Goal: Task Accomplishment & Management: Use online tool/utility

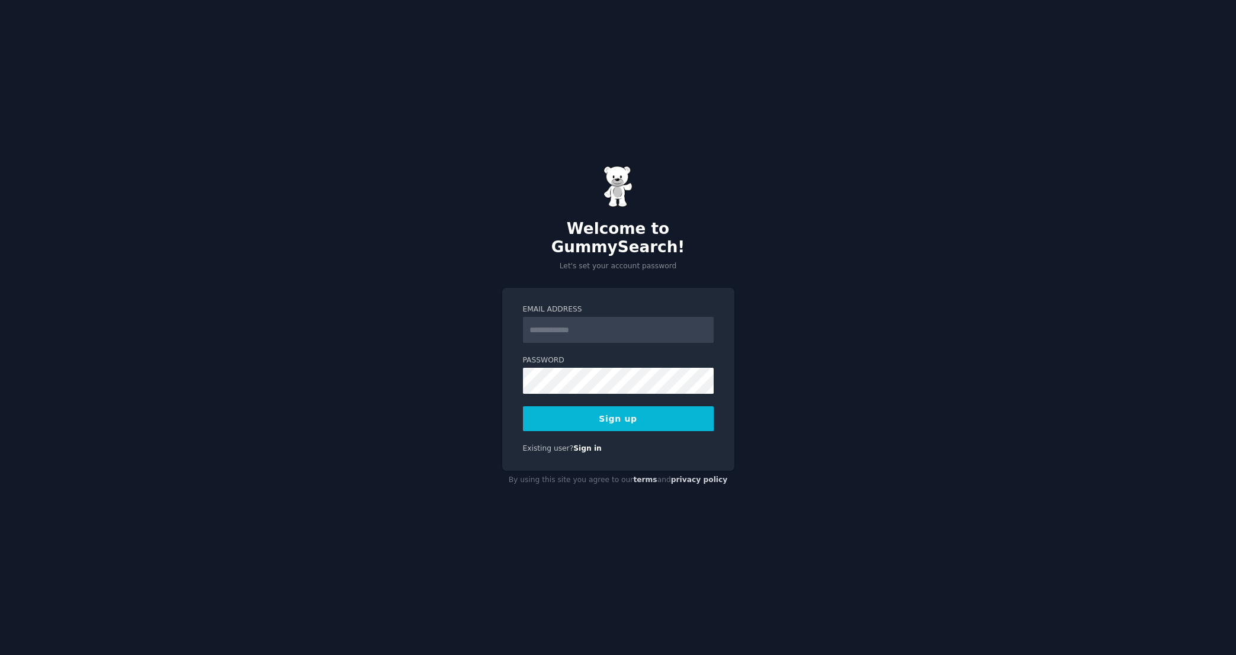
click at [526, 320] on input "Email Address" at bounding box center [618, 330] width 191 height 26
type input "**********"
click at [479, 380] on div "**********" at bounding box center [618, 327] width 1236 height 655
click at [626, 407] on button "Sign up" at bounding box center [618, 418] width 191 height 25
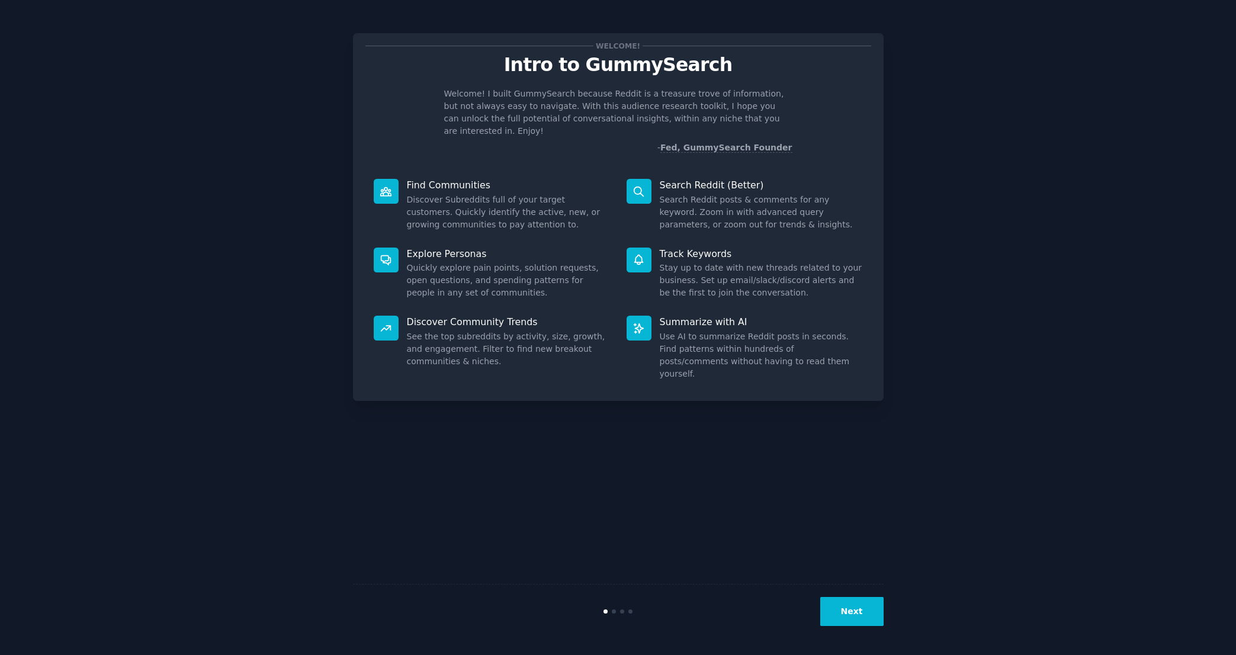
click at [850, 609] on button "Next" at bounding box center [851, 611] width 63 height 29
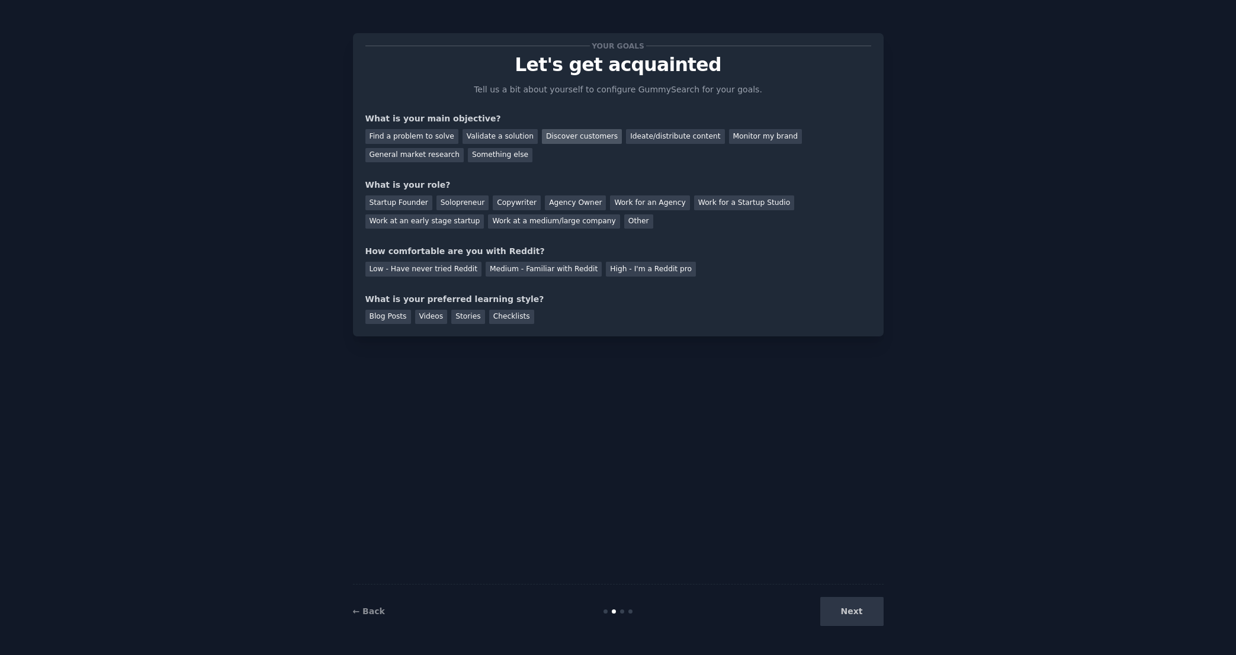
click at [563, 137] on div "Discover customers" at bounding box center [582, 136] width 80 height 15
click at [646, 133] on div "Ideate/distribute content" at bounding box center [675, 136] width 98 height 15
click at [579, 125] on div "Find a problem to solve Validate a solution Discover customers Ideate/distribut…" at bounding box center [618, 143] width 506 height 37
click at [579, 134] on div "Discover customers" at bounding box center [582, 136] width 80 height 15
click at [650, 207] on div "Work for an Agency" at bounding box center [649, 202] width 79 height 15
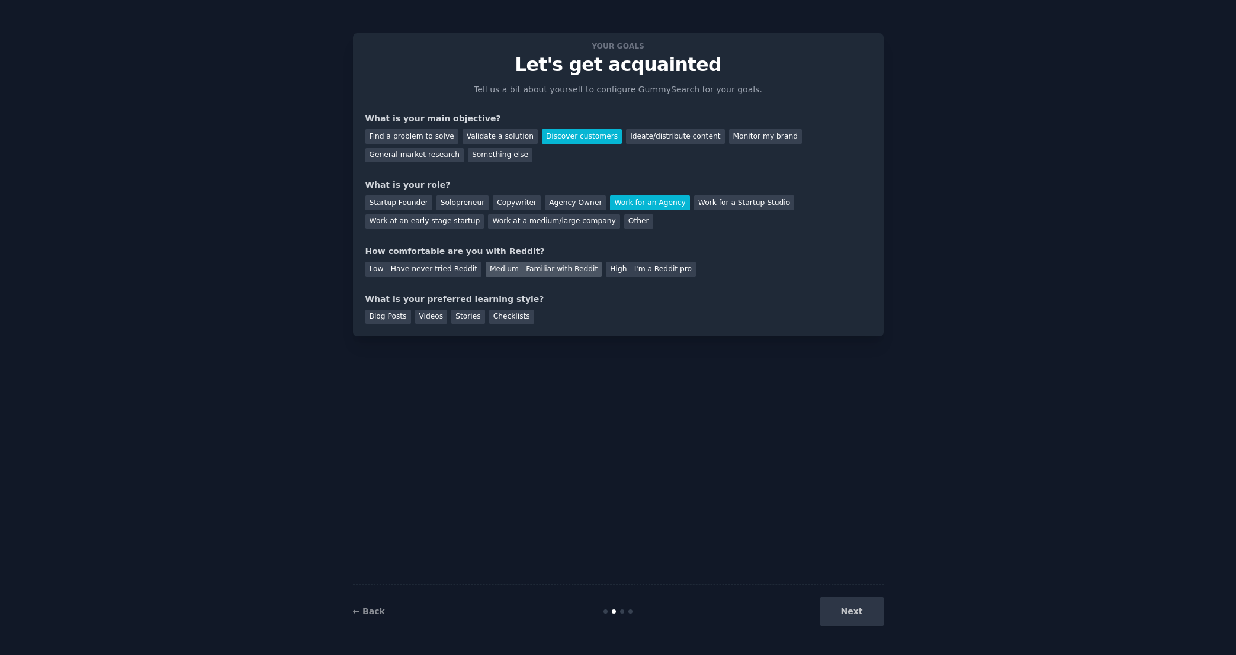
click at [524, 269] on div "Medium - Familiar with Reddit" at bounding box center [544, 269] width 116 height 15
click at [415, 319] on div "Videos" at bounding box center [431, 317] width 33 height 15
click at [843, 605] on button "Next" at bounding box center [851, 611] width 63 height 29
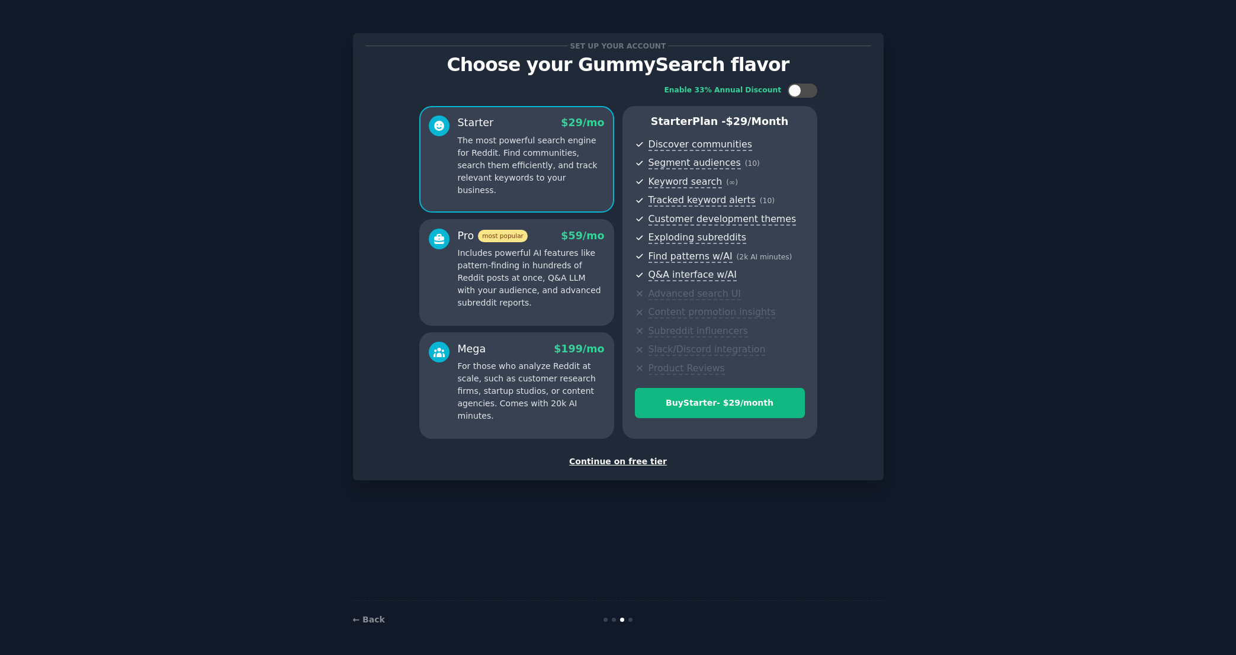
click at [638, 463] on div "Continue on free tier" at bounding box center [618, 461] width 506 height 12
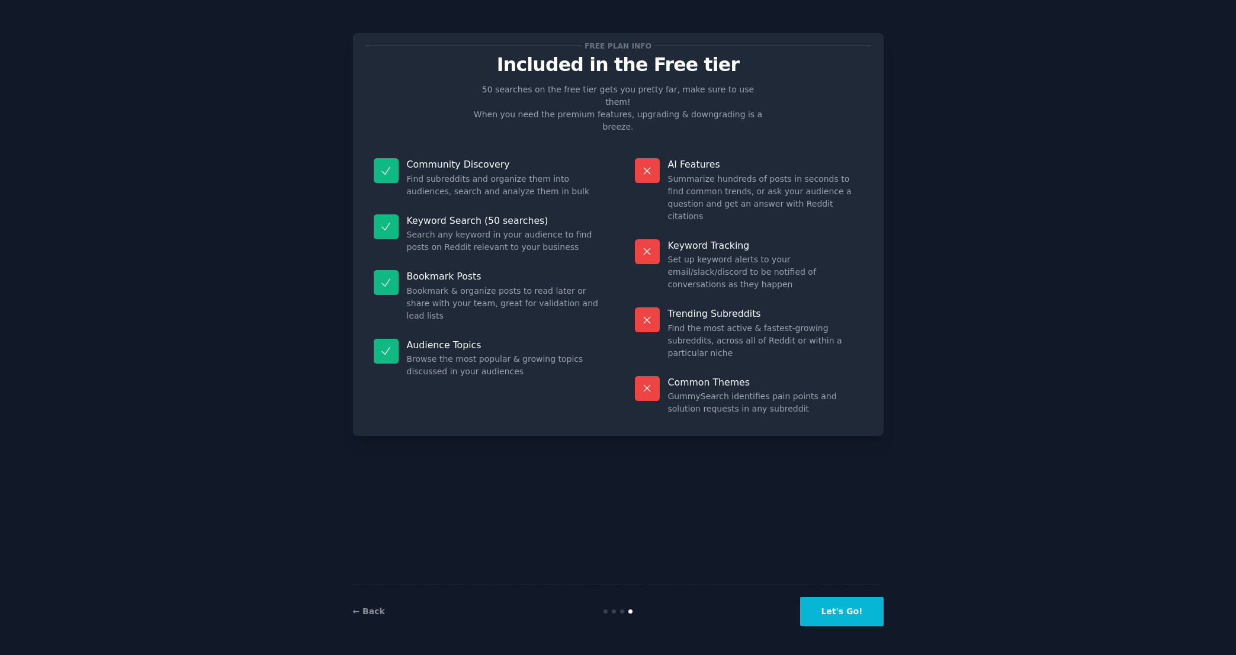
click at [857, 616] on button "Let's Go!" at bounding box center [841, 611] width 83 height 29
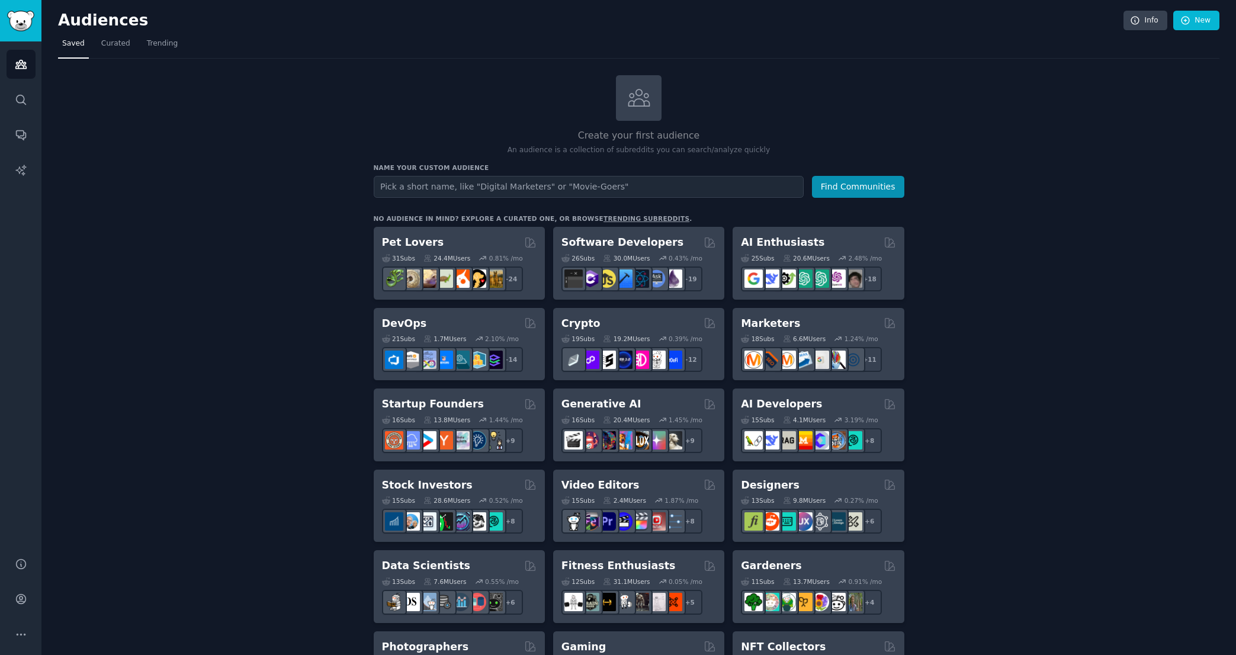
click at [386, 187] on input "text" at bounding box center [589, 187] width 430 height 22
type input "[GEOGRAPHIC_DATA] area local groups"
click at [812, 176] on button "Find Communities" at bounding box center [858, 187] width 92 height 22
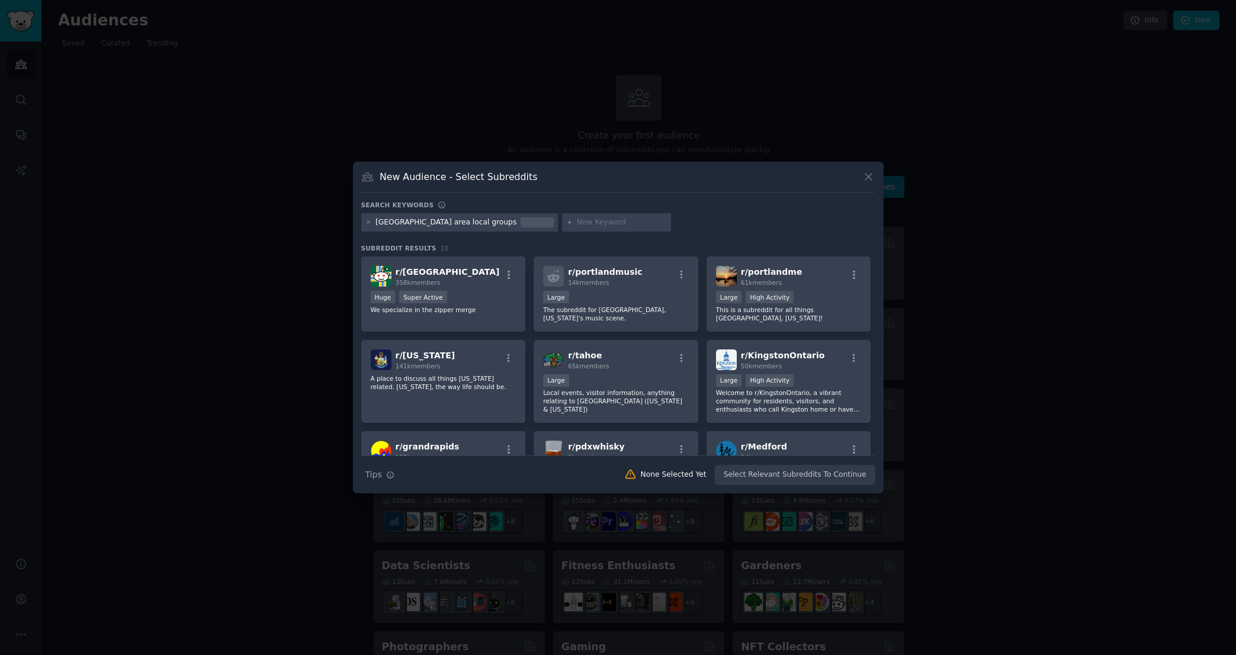
click at [869, 175] on icon at bounding box center [868, 176] width 7 height 7
